Goal: Information Seeking & Learning: Learn about a topic

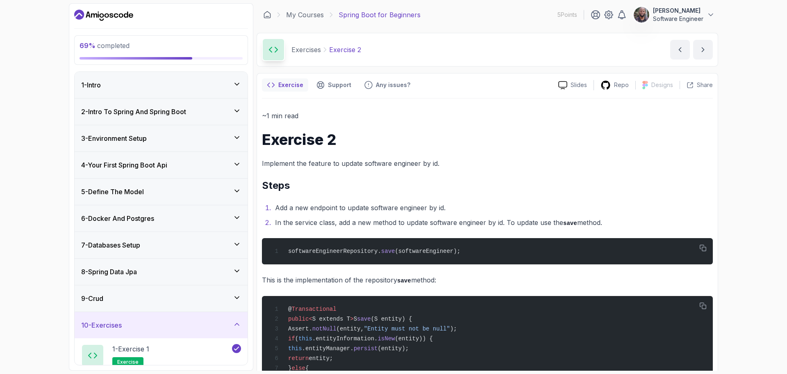
scroll to position [130, 0]
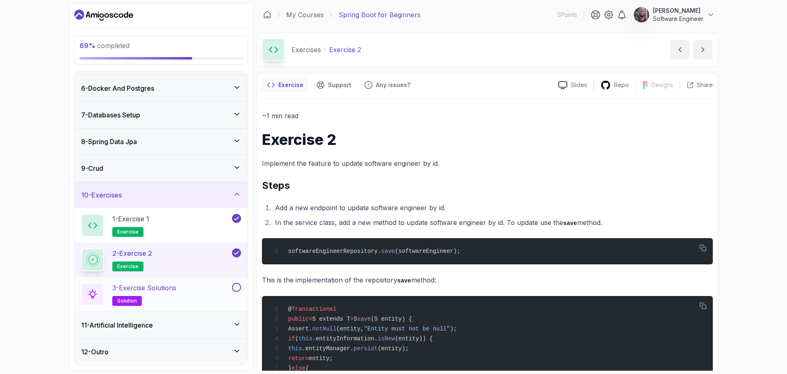
click at [162, 296] on h2 "3 - Exercise Solutions solution" at bounding box center [144, 294] width 64 height 23
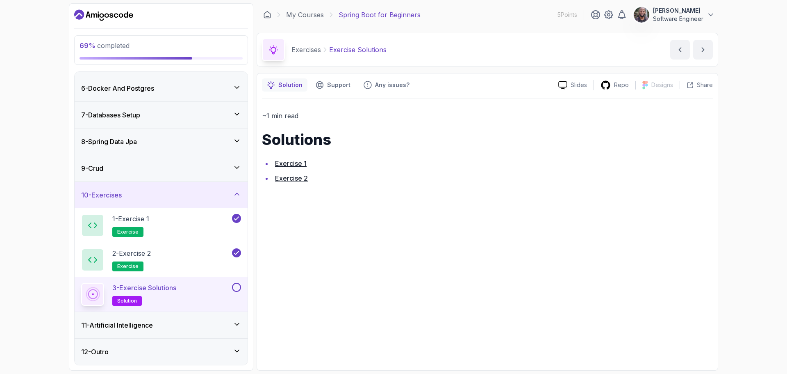
click at [292, 162] on link "Exercise 1" at bounding box center [291, 163] width 32 height 8
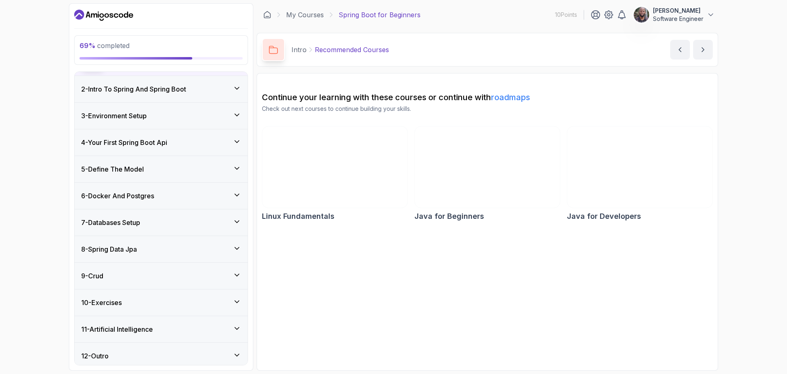
scroll to position [96, 0]
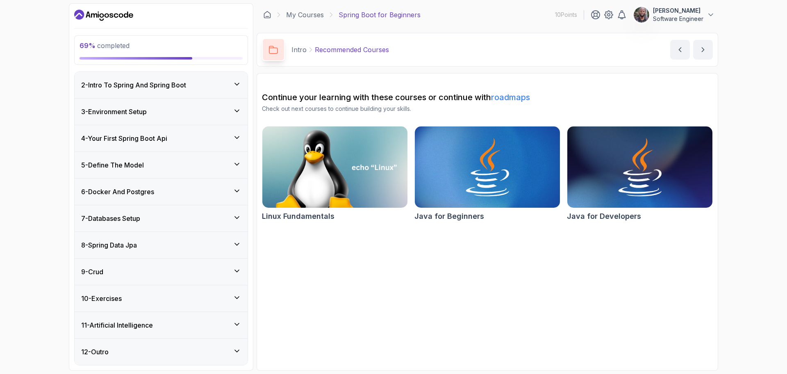
click at [237, 298] on icon at bounding box center [237, 297] width 4 height 2
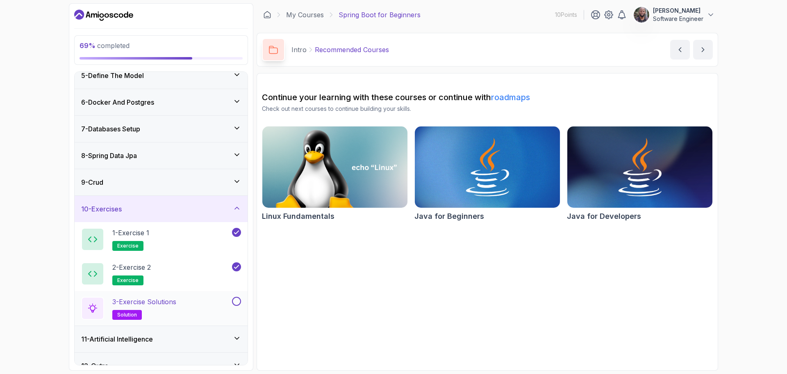
scroll to position [130, 0]
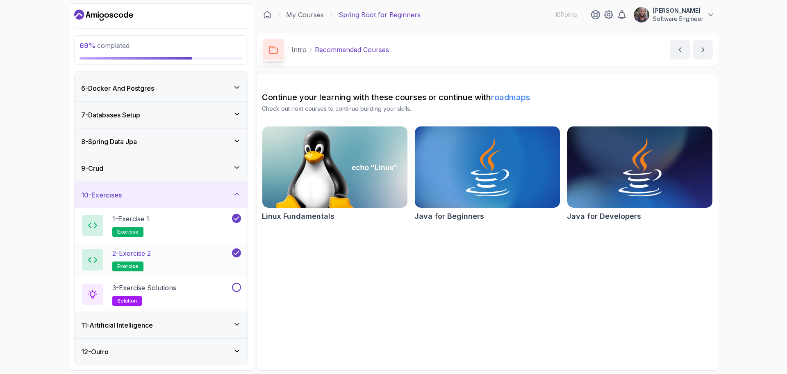
click at [132, 259] on h2 "2 - Exercise 2 exercise" at bounding box center [131, 259] width 39 height 23
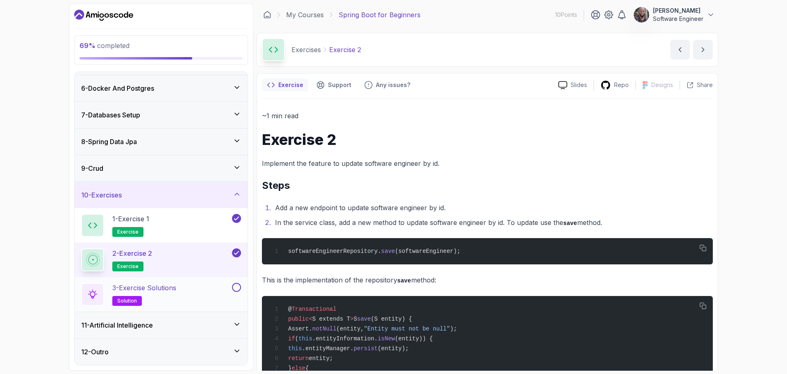
click at [137, 285] on p "3 - Exercise Solutions" at bounding box center [144, 288] width 64 height 10
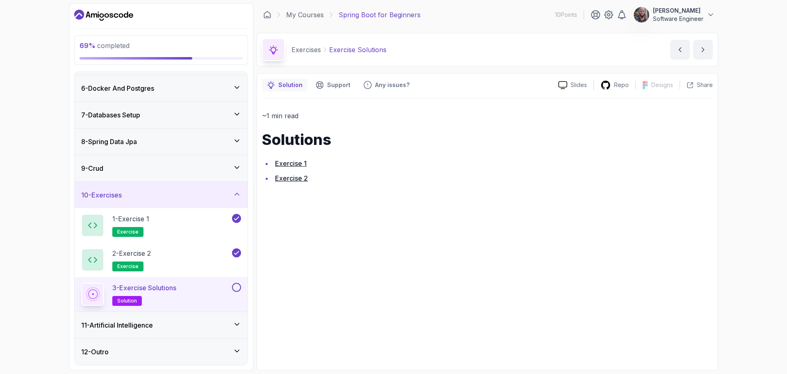
click at [303, 177] on link "Exercise 2" at bounding box center [291, 178] width 33 height 8
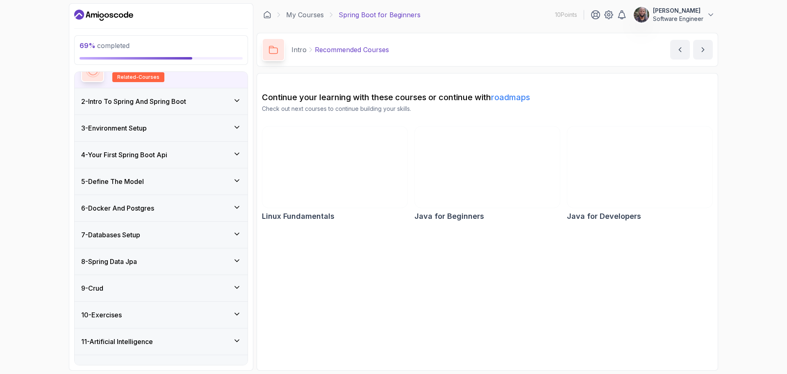
scroll to position [96, 0]
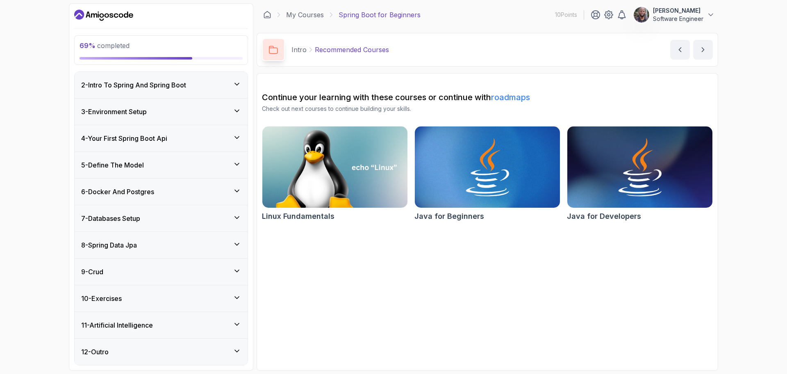
click at [240, 296] on icon at bounding box center [237, 297] width 8 height 8
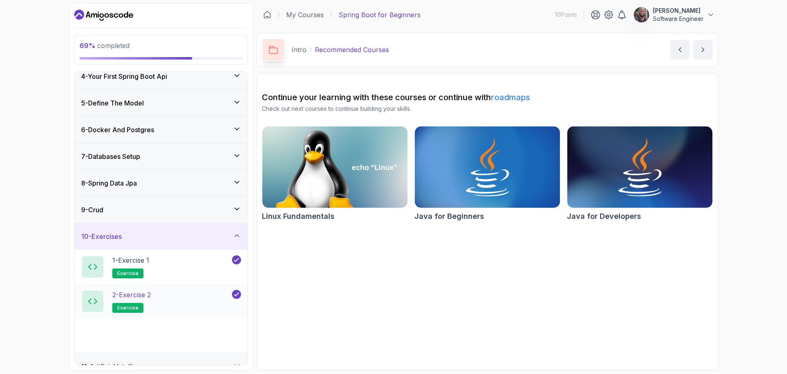
scroll to position [110, 0]
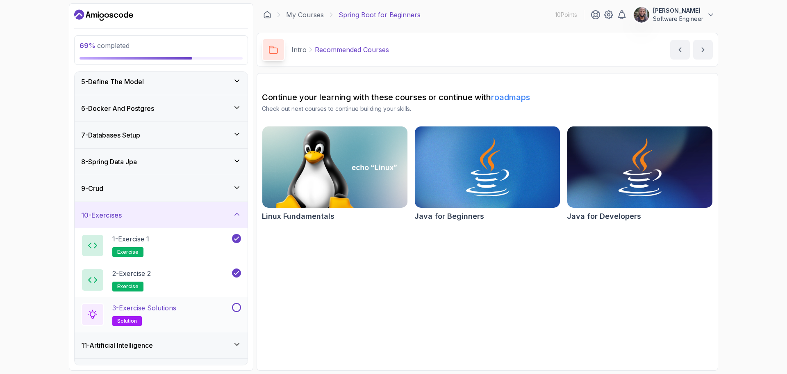
click at [237, 305] on button at bounding box center [236, 307] width 9 height 9
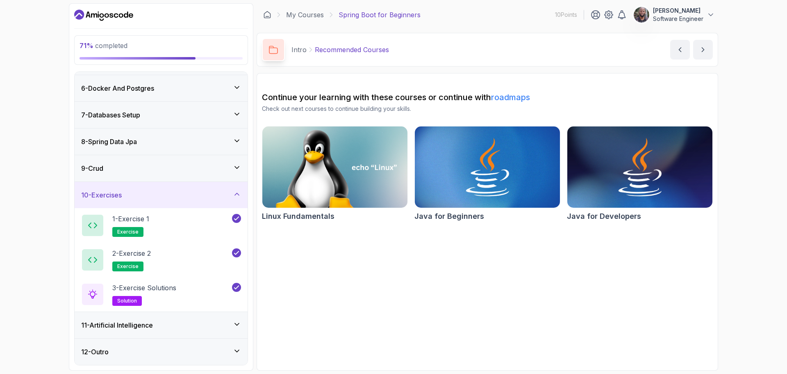
click at [236, 323] on icon at bounding box center [237, 324] width 8 height 8
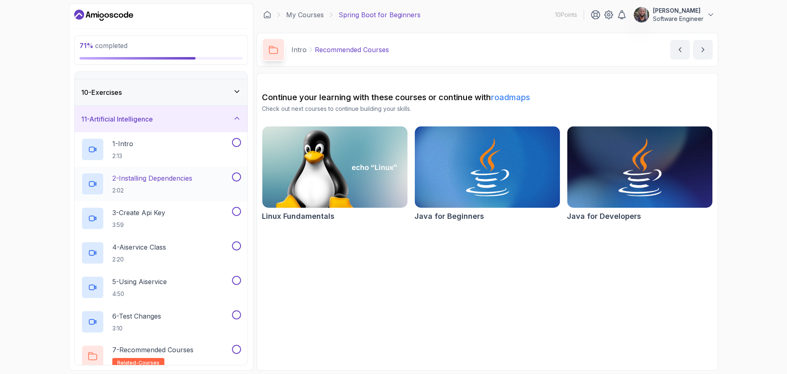
scroll to position [268, 0]
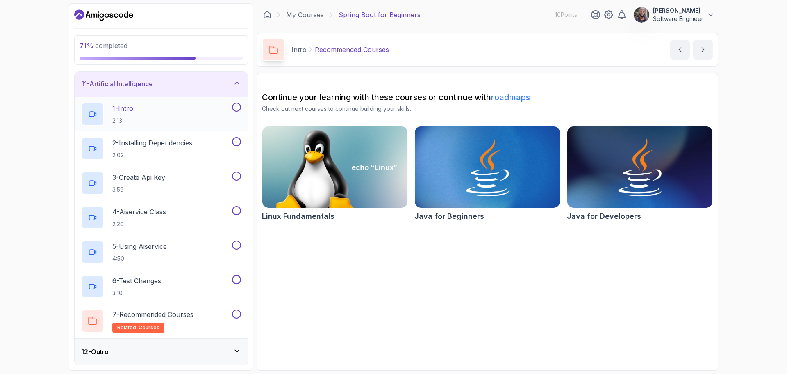
click at [133, 109] on p "1 - Intro" at bounding box center [122, 108] width 21 height 10
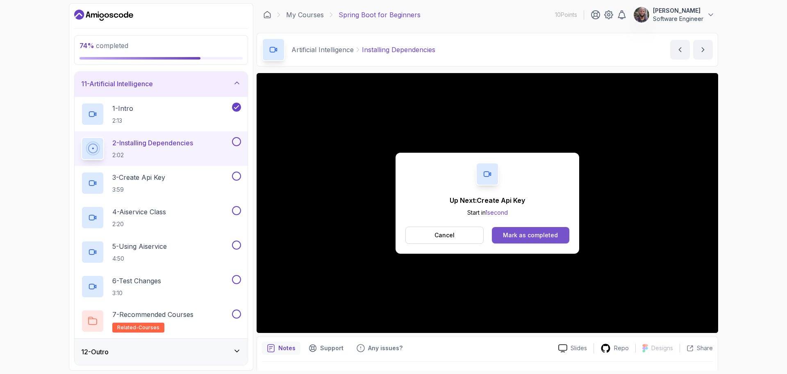
click at [526, 233] on div "Mark as completed" at bounding box center [530, 235] width 55 height 8
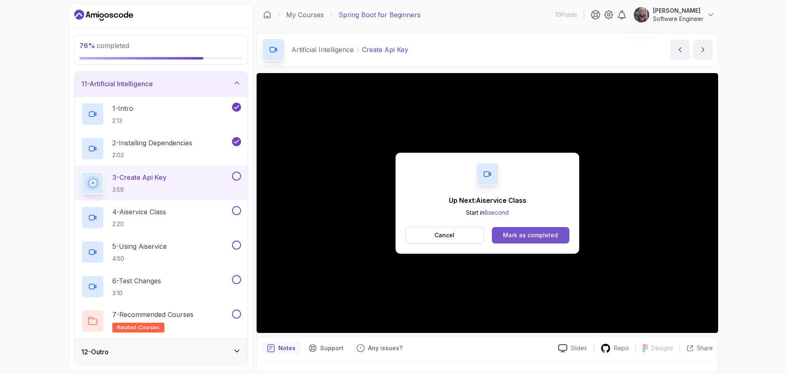
click at [540, 233] on div "Mark as completed" at bounding box center [530, 235] width 55 height 8
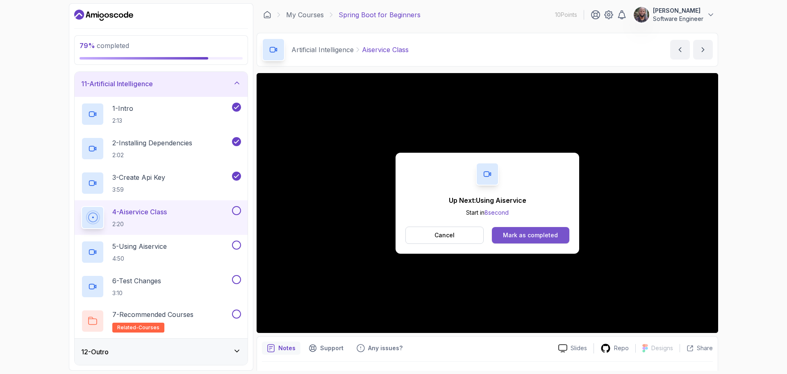
click at [519, 232] on div "Mark as completed" at bounding box center [530, 235] width 55 height 8
